Goal: Information Seeking & Learning: Learn about a topic

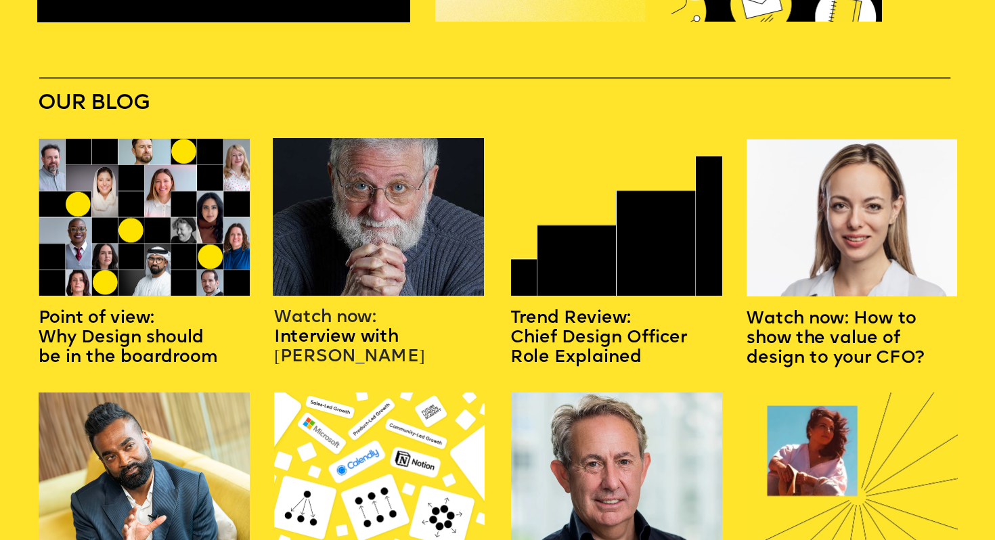
scroll to position [1595, 0]
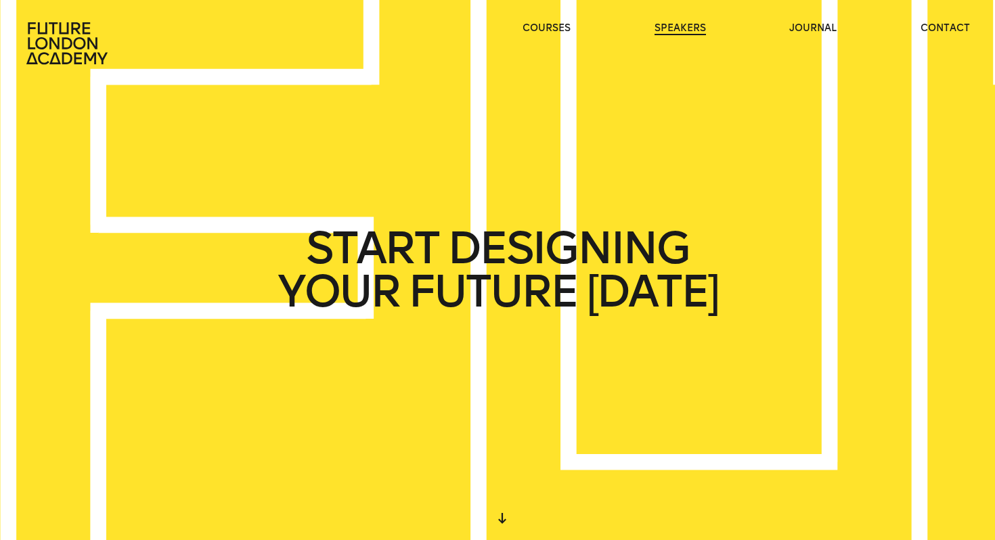
click at [678, 30] on link "speakers" at bounding box center [680, 29] width 51 height 14
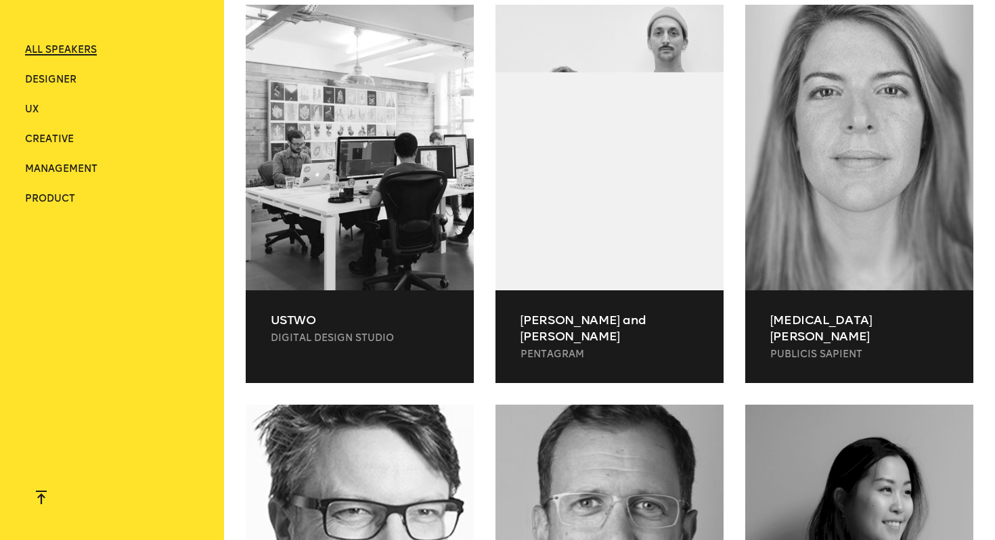
scroll to position [1980, 0]
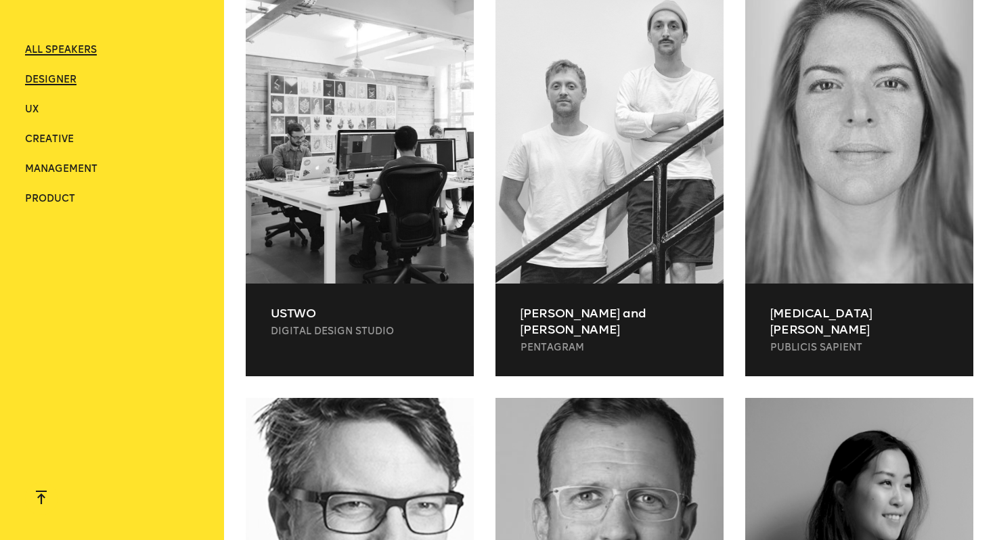
click at [51, 80] on span "Designer" at bounding box center [50, 80] width 51 height 12
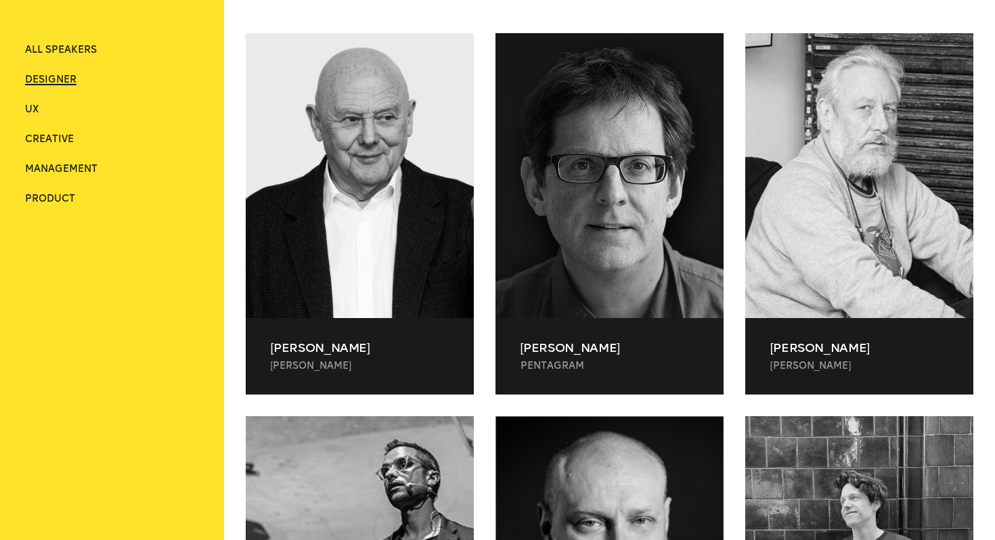
scroll to position [402, 0]
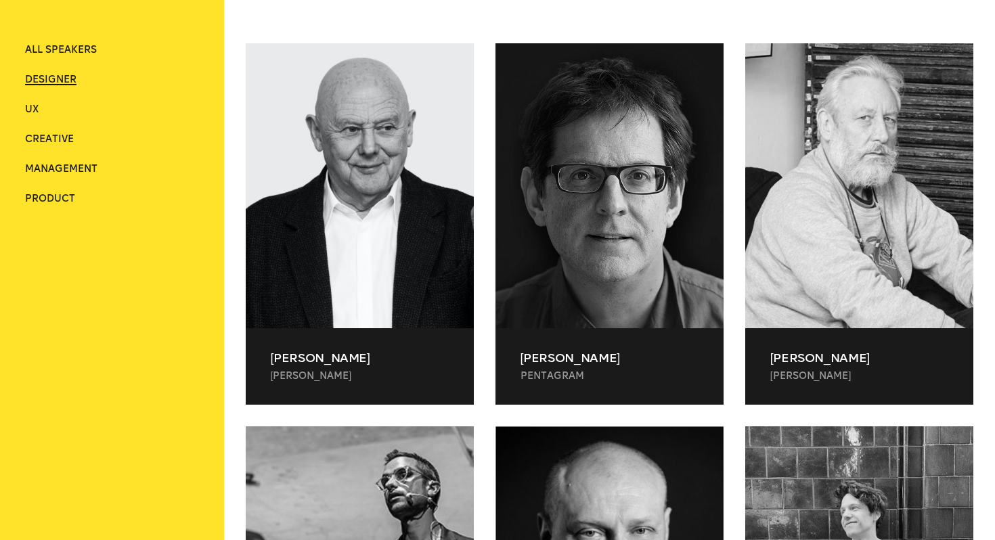
click at [39, 106] on li "UX" at bounding box center [112, 110] width 174 height 14
click at [32, 111] on span "UX" at bounding box center [32, 110] width 14 height 12
